Goal: Task Accomplishment & Management: Manage account settings

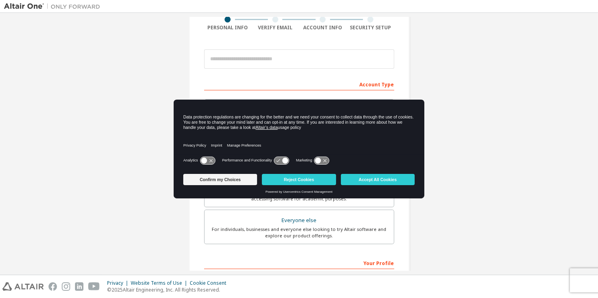
scroll to position [169, 0]
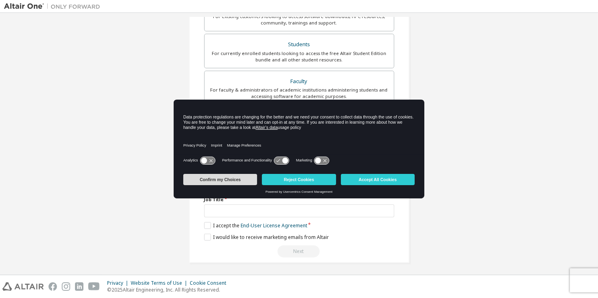
click at [249, 180] on button "Confirm my Choices" at bounding box center [220, 179] width 74 height 11
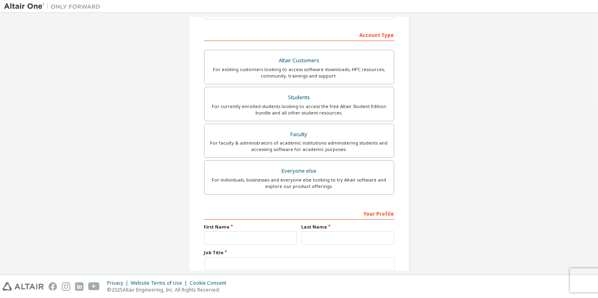
scroll to position [0, 0]
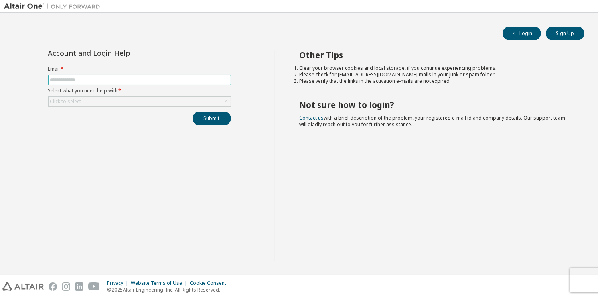
click at [107, 81] on input "text" at bounding box center [139, 80] width 179 height 6
click at [65, 99] on div "Click to select" at bounding box center [65, 101] width 31 height 6
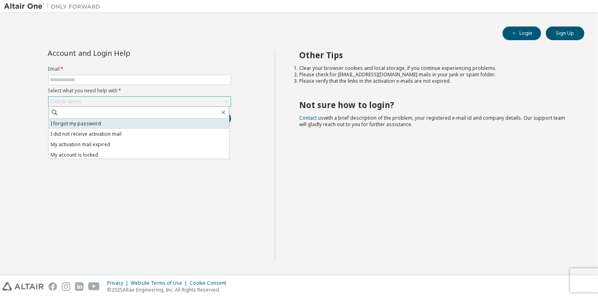
click at [83, 125] on li "I forgot my password" at bounding box center [139, 123] width 180 height 10
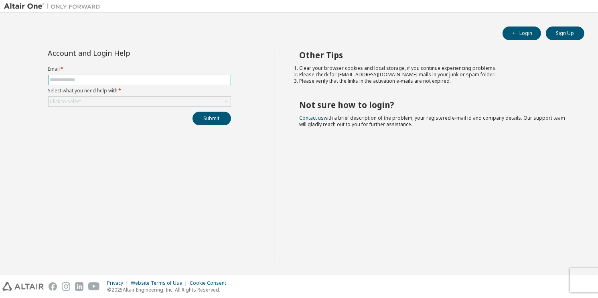
click at [101, 81] on input "text" at bounding box center [139, 80] width 179 height 6
type input "**********"
click at [109, 101] on div "Click to select" at bounding box center [140, 102] width 182 height 10
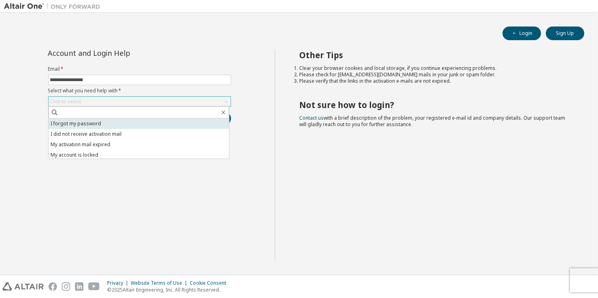
click at [88, 122] on li "I forgot my password" at bounding box center [139, 123] width 180 height 10
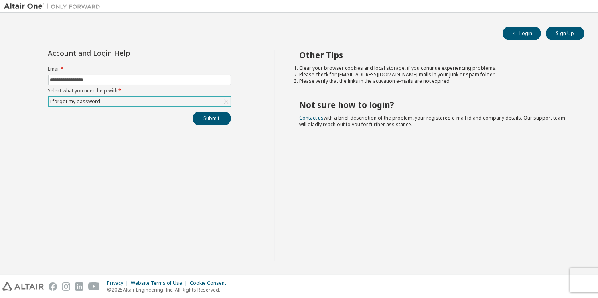
click at [120, 129] on div "**********" at bounding box center [139, 155] width 271 height 211
click at [209, 121] on button "Submit" at bounding box center [211, 118] width 38 height 14
